Goal: Transaction & Acquisition: Purchase product/service

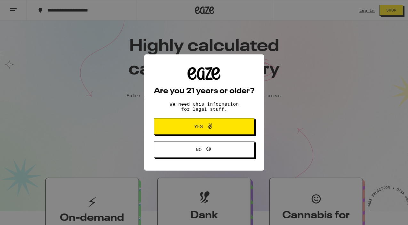
click at [187, 128] on span "Yes" at bounding box center [204, 126] width 49 height 8
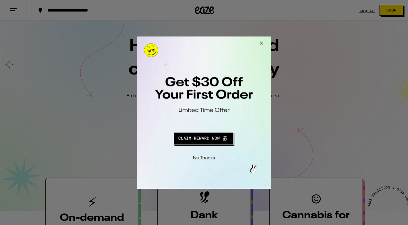
click at [262, 43] on button "Close Modal" at bounding box center [260, 43] width 17 height 15
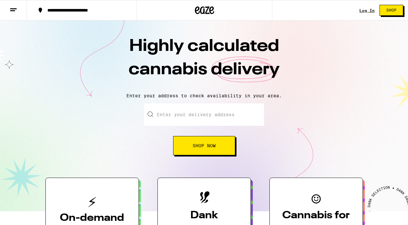
click at [370, 8] on link "Log In" at bounding box center [366, 10] width 15 height 4
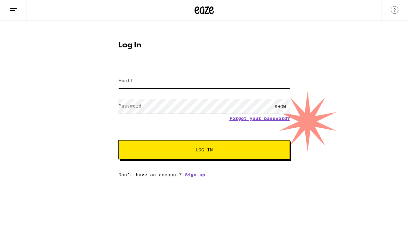
type input "[EMAIL_ADDRESS][DOMAIN_NAME]"
click at [186, 151] on span "Log In" at bounding box center [204, 149] width 120 height 4
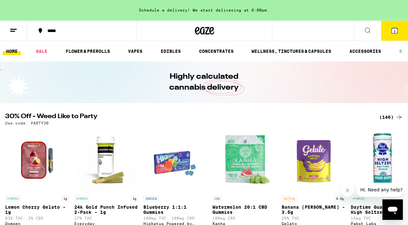
click at [399, 28] on button "2" at bounding box center [394, 31] width 27 height 20
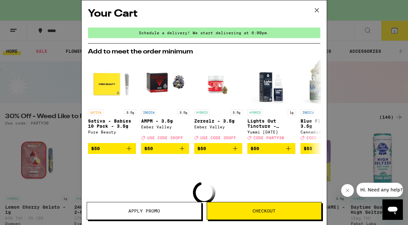
click at [314, 11] on icon at bounding box center [317, 10] width 10 height 10
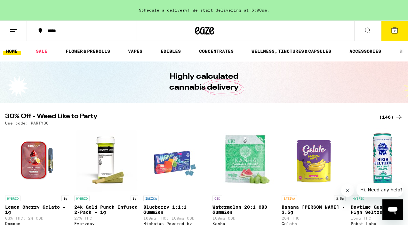
click at [393, 36] on button "2" at bounding box center [394, 31] width 27 height 20
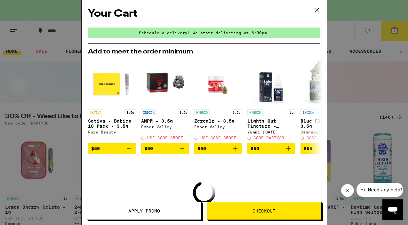
click at [316, 12] on icon at bounding box center [317, 10] width 10 height 10
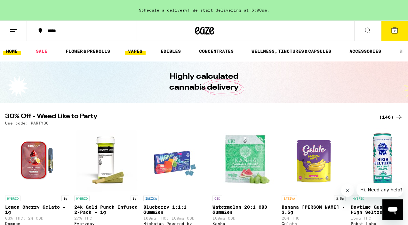
click at [136, 53] on link "VAPES" at bounding box center [135, 51] width 21 height 8
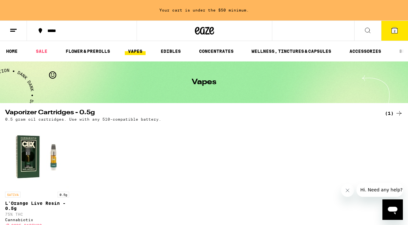
click at [221, 127] on div "SATIVA 0.5g L'Orange Live Resin - 0.5g 75% THC Cannabiotix Deal Created with Sk…" at bounding box center [204, 182] width 408 height 117
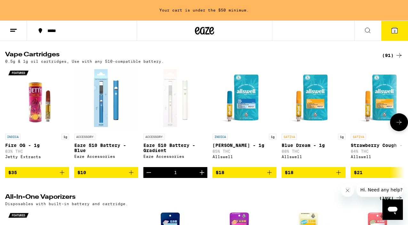
scroll to position [205, 0]
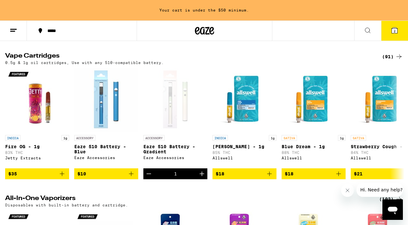
click at [391, 31] on icon at bounding box center [394, 31] width 8 height 8
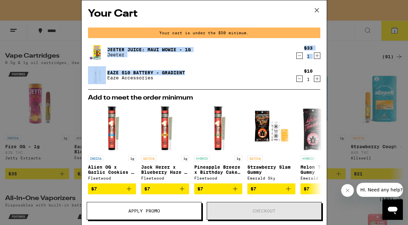
drag, startPoint x: 196, startPoint y: 72, endPoint x: 111, endPoint y: 43, distance: 89.1
click at [111, 43] on div "[PERSON_NAME] Juice: Maui Wowie - 1g [PERSON_NAME] $33 1 Eaze 510 Battery - Gra…" at bounding box center [204, 66] width 232 height 46
copy div "[PERSON_NAME] Juice: Maui Wowie - 1g [PERSON_NAME] $33 1 Eaze 510 Battery - Gra…"
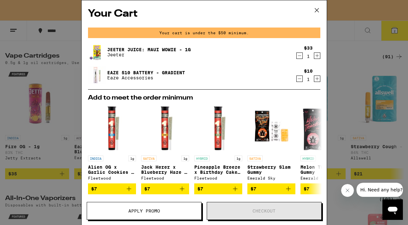
click at [247, 68] on div "Eaze 510 Battery - Gradient Eaze Accessories" at bounding box center [191, 75] width 207 height 18
click at [317, 10] on icon at bounding box center [317, 10] width 10 height 10
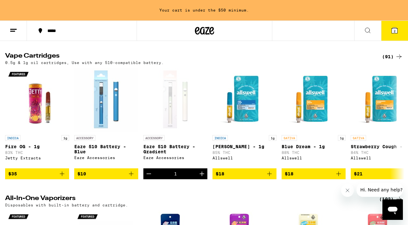
click at [368, 29] on icon at bounding box center [368, 31] width 8 height 8
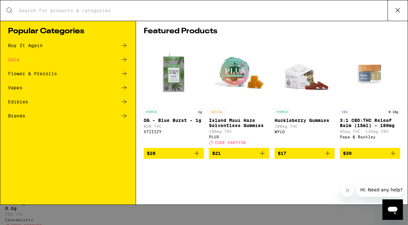
click at [263, 13] on input "Search for Products" at bounding box center [202, 11] width 369 height 6
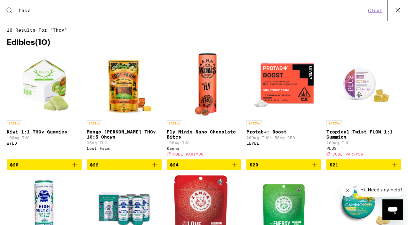
type input "thcv"
click at [271, 44] on h2 "Edibles ( 10 )" at bounding box center [204, 43] width 394 height 8
click at [394, 167] on icon "Add to bag" at bounding box center [394, 164] width 4 height 4
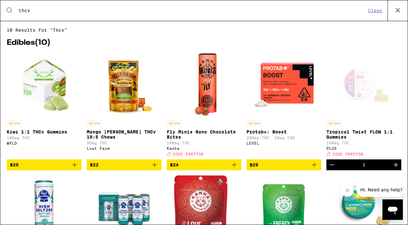
click at [399, 9] on icon at bounding box center [398, 10] width 10 height 10
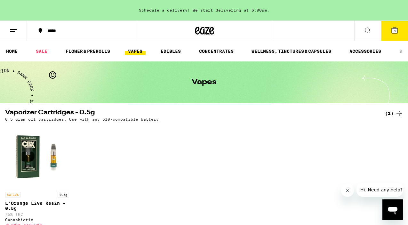
click at [393, 31] on span "3" at bounding box center [394, 31] width 2 height 4
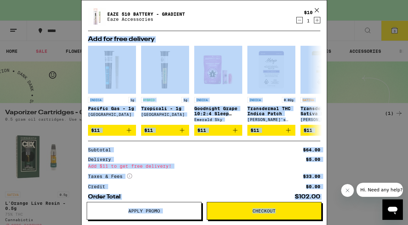
scroll to position [118, 0]
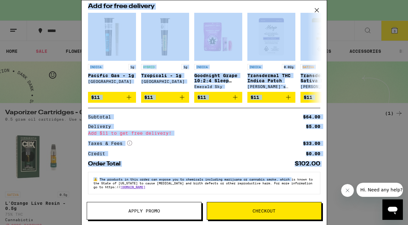
drag, startPoint x: 324, startPoint y: 113, endPoint x: 305, endPoint y: 176, distance: 65.4
click at [305, 176] on div "Your Cart Schedule a delivery! We start delivering at 6:00pm. [PERSON_NAME] Jui…" at bounding box center [204, 102] width 245 height 205
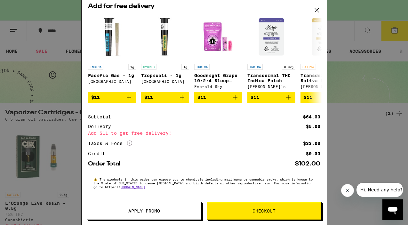
click at [300, 182] on span "The products in this order can expose you to chemicals including marijuana or c…" at bounding box center [202, 183] width 219 height 12
click at [313, 161] on div "$102.00" at bounding box center [307, 164] width 26 height 6
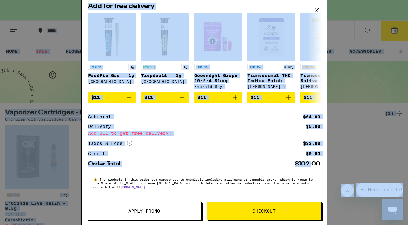
scroll to position [0, 0]
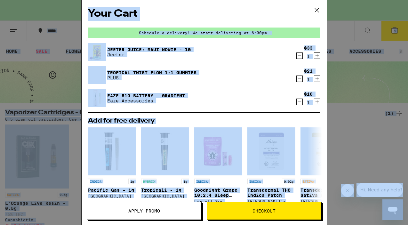
drag, startPoint x: 311, startPoint y: 165, endPoint x: 351, endPoint y: -36, distance: 204.8
click at [291, 103] on div "Eaze 510 Battery - Gradient Eaze Accessories" at bounding box center [191, 98] width 207 height 18
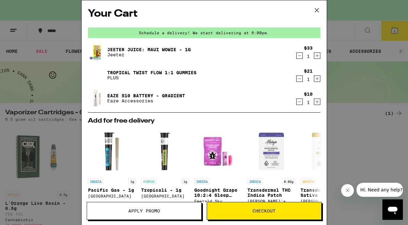
click at [317, 80] on icon "Increment" at bounding box center [317, 79] width 6 height 8
drag, startPoint x: 260, startPoint y: 112, endPoint x: 264, endPoint y: 73, distance: 39.5
click at [264, 79] on div "Your Cart Schedule a delivery! We start delivering at 6:00pm. [PERSON_NAME] Jui…" at bounding box center [204, 102] width 245 height 205
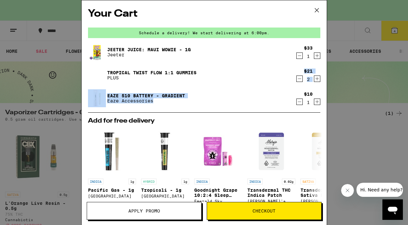
click at [166, 208] on button "Apply Promo" at bounding box center [144, 211] width 115 height 18
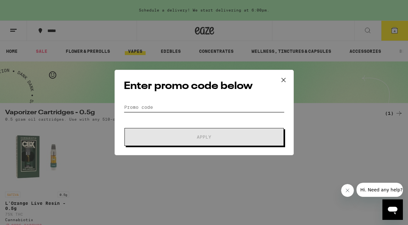
click at [174, 105] on input "Promo Code" at bounding box center [204, 107] width 160 height 10
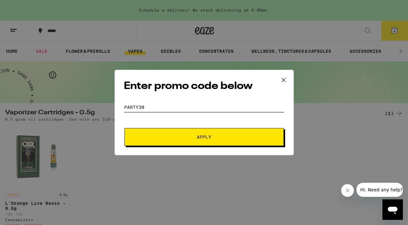
type input "party30"
click at [204, 141] on button "Apply" at bounding box center [203, 137] width 159 height 18
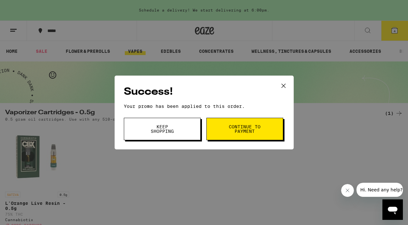
click at [231, 132] on span "Continue to payment" at bounding box center [244, 128] width 33 height 9
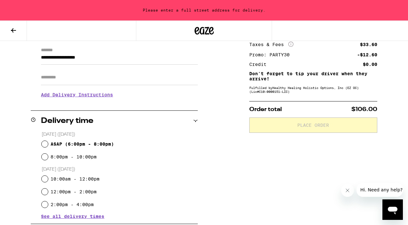
scroll to position [90, 0]
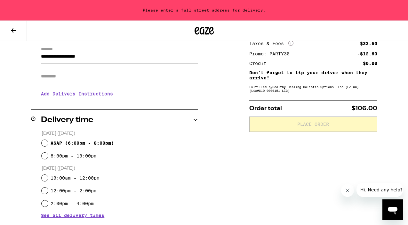
click at [96, 143] on span "ASAP ( 6:00pm - 8:00pm )" at bounding box center [82, 142] width 63 height 5
click at [48, 143] on input "ASAP ( 6:00pm - 8:00pm )" at bounding box center [45, 143] width 6 height 6
radio input "true"
click at [149, 136] on p "[DATE] ([DATE])" at bounding box center [120, 133] width 156 height 6
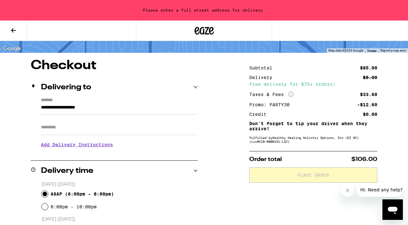
scroll to position [38, 0]
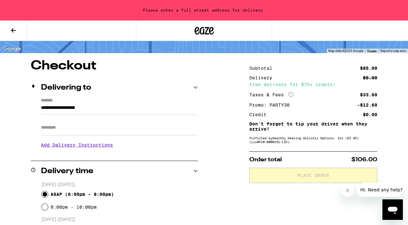
click at [134, 109] on input "**********" at bounding box center [119, 109] width 157 height 11
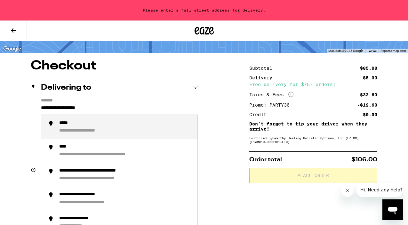
click at [69, 114] on input "**********" at bounding box center [119, 109] width 157 height 11
click at [69, 110] on input "**********" at bounding box center [119, 109] width 157 height 11
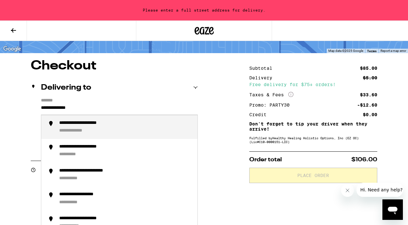
click at [73, 124] on div "**********" at bounding box center [92, 123] width 67 height 6
type input "**********"
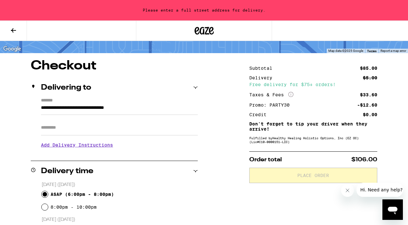
click at [77, 128] on input "Apt/Suite" at bounding box center [119, 127] width 157 height 15
click at [106, 148] on h3 "Add Delivery Instructions" at bounding box center [119, 144] width 157 height 15
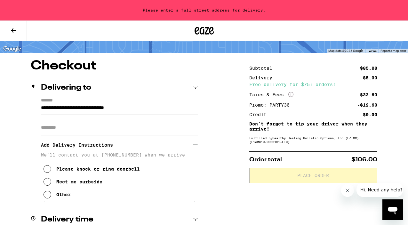
click at [67, 183] on div "Meet me curbside" at bounding box center [79, 181] width 46 height 5
click at [68, 197] on div "Other" at bounding box center [63, 194] width 14 height 5
click at [109, 170] on div "Please knock or ring doorbell" at bounding box center [97, 168] width 83 height 5
click at [71, 192] on button "Other" at bounding box center [56, 194] width 27 height 13
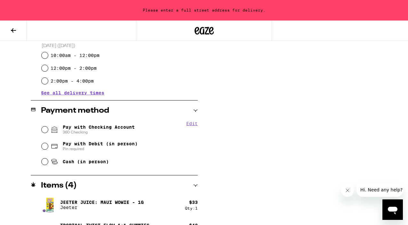
scroll to position [307, 0]
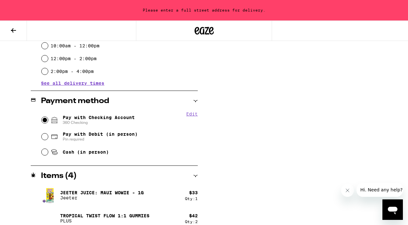
click at [44, 121] on input "Pay with Checking Account 360 Checking" at bounding box center [45, 120] width 6 height 6
radio input "true"
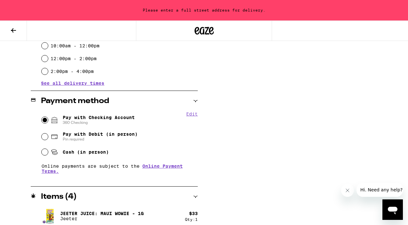
click at [276, 104] on div "Subtotal $85.00 Delivery $5.00 Free delivery for $75+ orders! Taxes & Fees More…" at bounding box center [313, 33] width 128 height 485
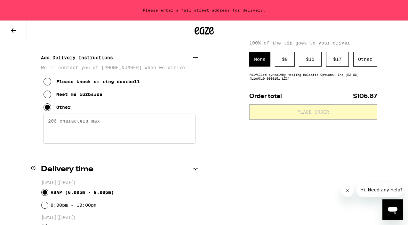
scroll to position [122, 0]
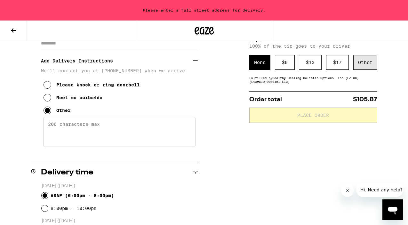
click at [366, 63] on div "Other" at bounding box center [365, 62] width 24 height 15
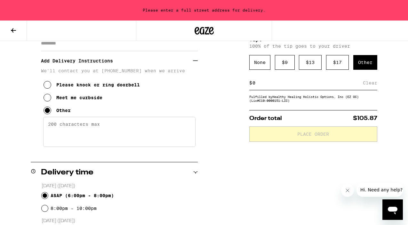
click at [325, 86] on input at bounding box center [307, 83] width 111 height 6
type input "5"
click at [382, 91] on div "**********" at bounding box center [204, 217] width 408 height 485
click at [372, 87] on div "Save" at bounding box center [371, 83] width 12 height 14
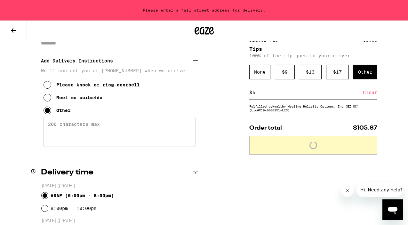
click at [395, 97] on div "**********" at bounding box center [204, 217] width 408 height 485
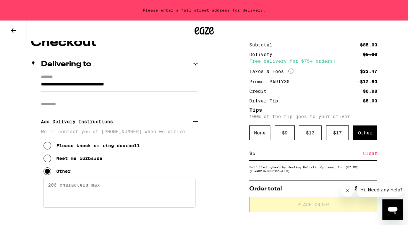
scroll to position [123, 0]
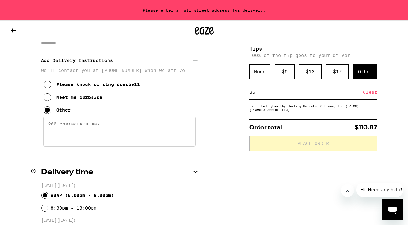
click at [395, 111] on div "**********" at bounding box center [204, 217] width 408 height 485
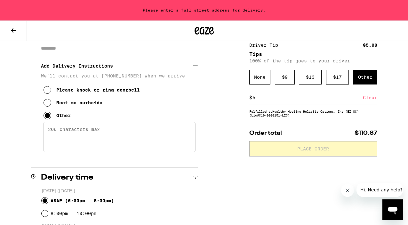
scroll to position [121, 0]
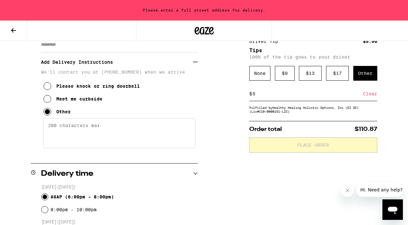
click at [338, 132] on p "Order total $110.87" at bounding box center [313, 129] width 128 height 6
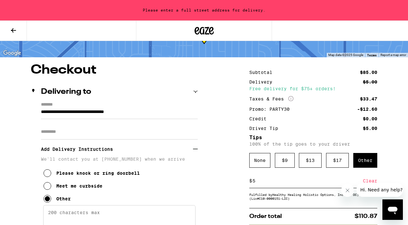
scroll to position [32, 0]
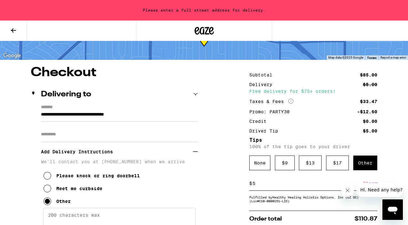
click at [105, 133] on input "Apt/Suite" at bounding box center [119, 134] width 157 height 15
click at [162, 115] on input "**********" at bounding box center [119, 116] width 157 height 11
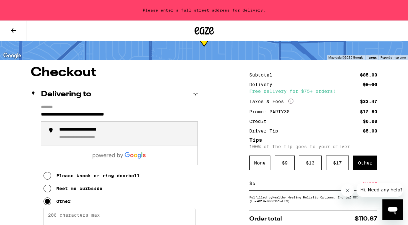
click at [142, 134] on div "**********" at bounding box center [125, 134] width 133 height 14
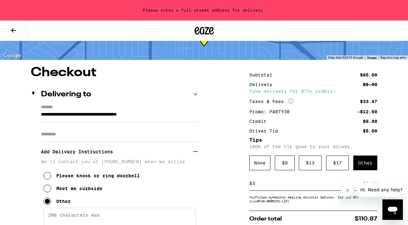
click at [132, 133] on input "Apt/Suite" at bounding box center [119, 134] width 157 height 15
type input "**********"
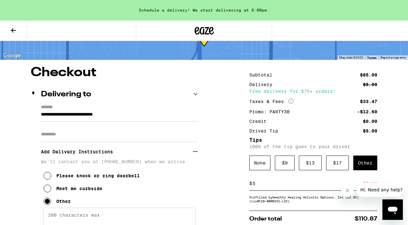
type input "*"
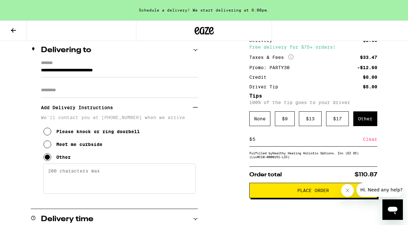
scroll to position [83, 0]
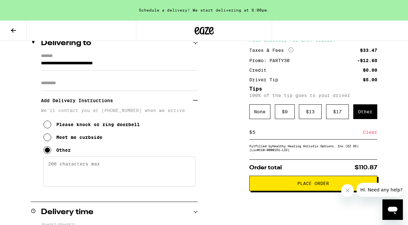
click at [320, 185] on span "Place Order" at bounding box center [313, 183] width 32 height 4
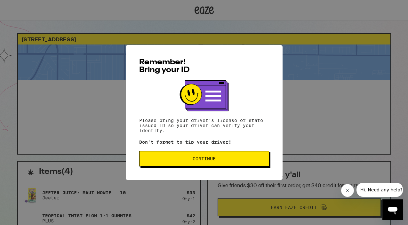
click at [236, 160] on span "Continue" at bounding box center [204, 158] width 119 height 4
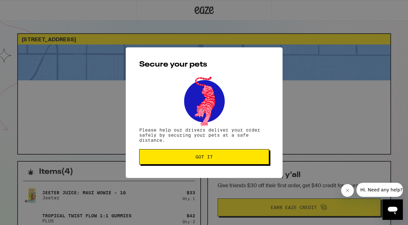
click at [235, 160] on button "Got it" at bounding box center [204, 156] width 130 height 15
